Goal: Use online tool/utility

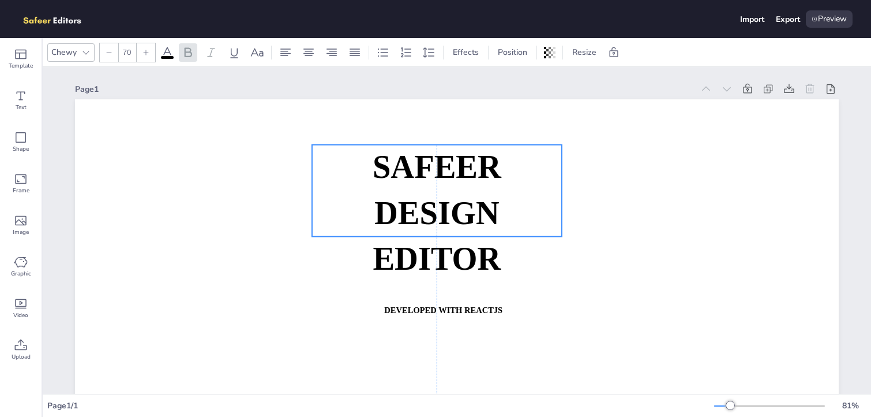
drag, startPoint x: 424, startPoint y: 227, endPoint x: 426, endPoint y: 177, distance: 50.3
click at [426, 177] on strong "SAFEER" at bounding box center [437, 167] width 129 height 36
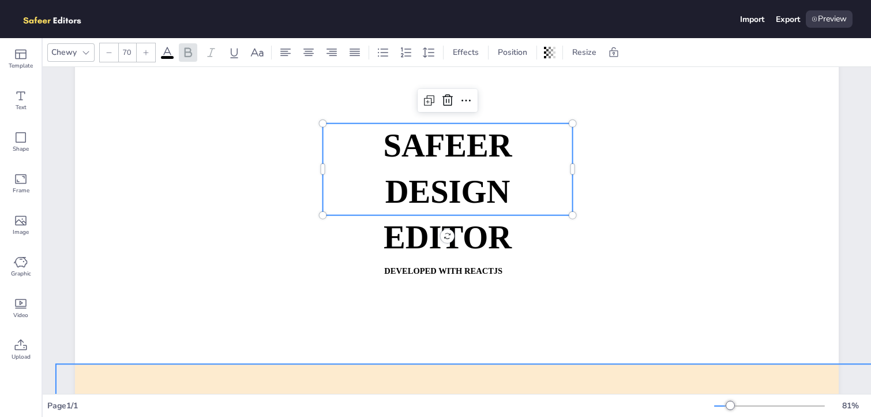
scroll to position [20, 0]
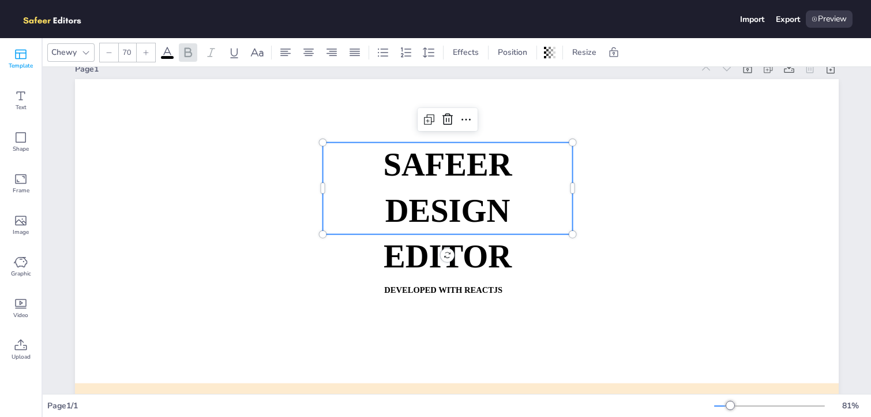
click at [15, 50] on icon at bounding box center [21, 55] width 12 height 10
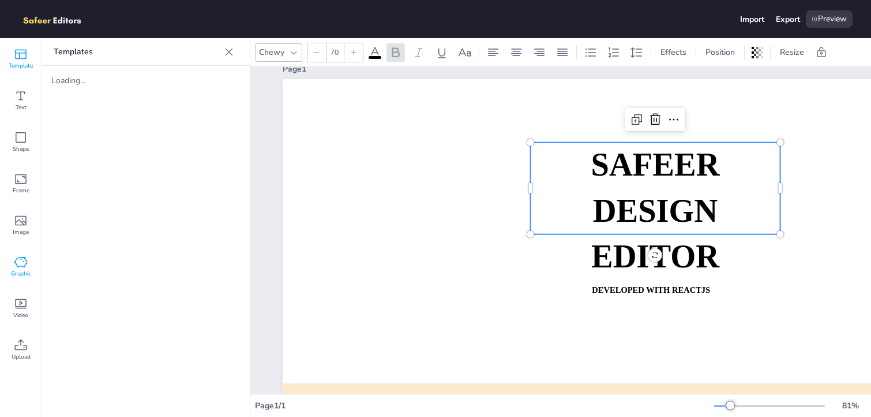
click at [20, 264] on icon at bounding box center [21, 262] width 14 height 14
click at [19, 303] on icon at bounding box center [21, 304] width 14 height 14
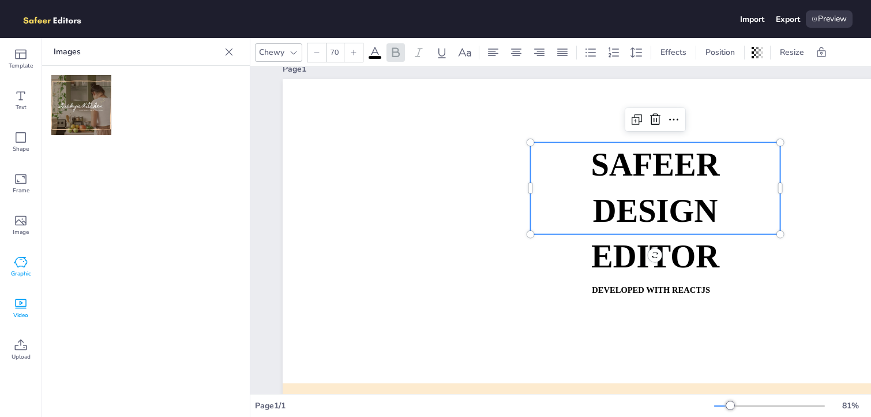
click at [23, 267] on icon at bounding box center [20, 262] width 13 height 10
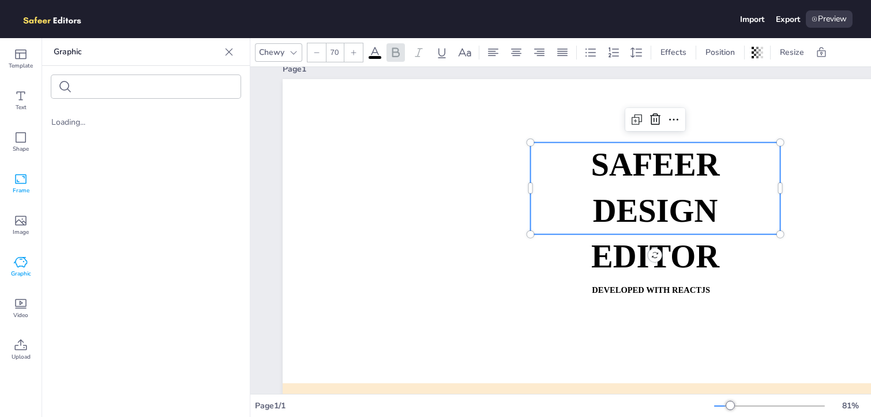
click at [17, 196] on div "Frame" at bounding box center [21, 184] width 42 height 42
click at [12, 125] on div "Shape" at bounding box center [21, 142] width 42 height 42
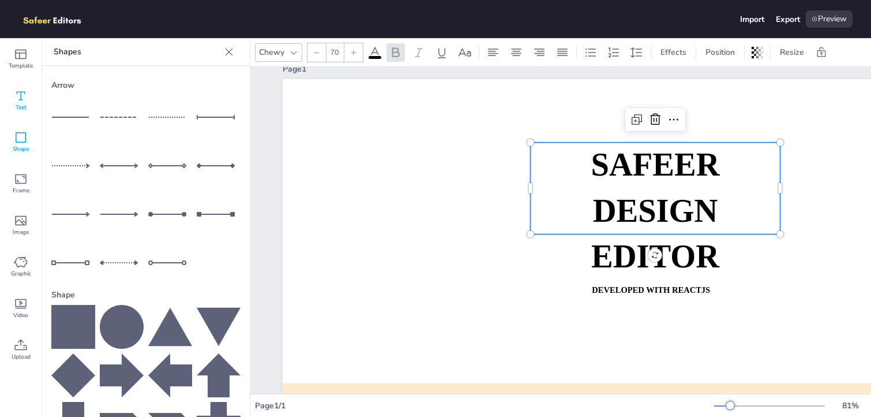
click at [16, 93] on icon at bounding box center [21, 96] width 14 height 14
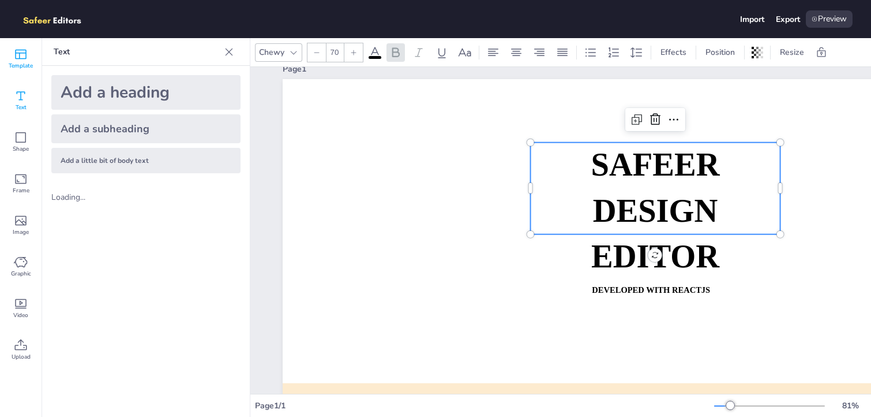
click at [21, 56] on icon at bounding box center [21, 54] width 14 height 14
